Goal: Information Seeking & Learning: Learn about a topic

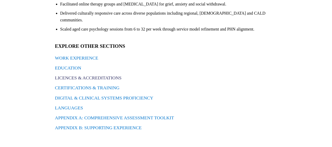
scroll to position [380, 0]
click at [82, 80] on link "LICENCES & ACCREDITATIONS" at bounding box center [88, 77] width 67 height 5
click at [94, 55] on link "WORK EXPERIENCE" at bounding box center [76, 57] width 43 height 5
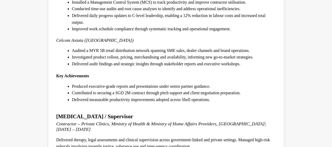
scroll to position [389, 0]
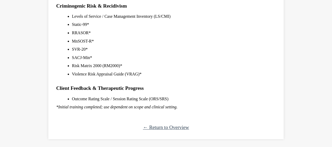
scroll to position [549, 0]
